Goal: Task Accomplishment & Management: Manage account settings

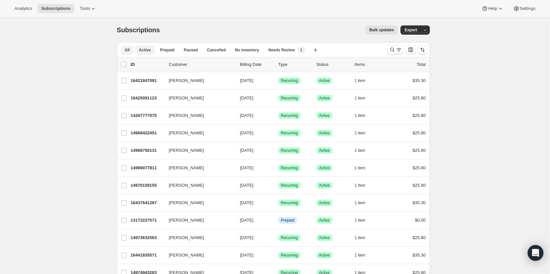
click at [140, 50] on span "Active" at bounding box center [145, 49] width 12 height 5
